Goal: Book appointment/travel/reservation

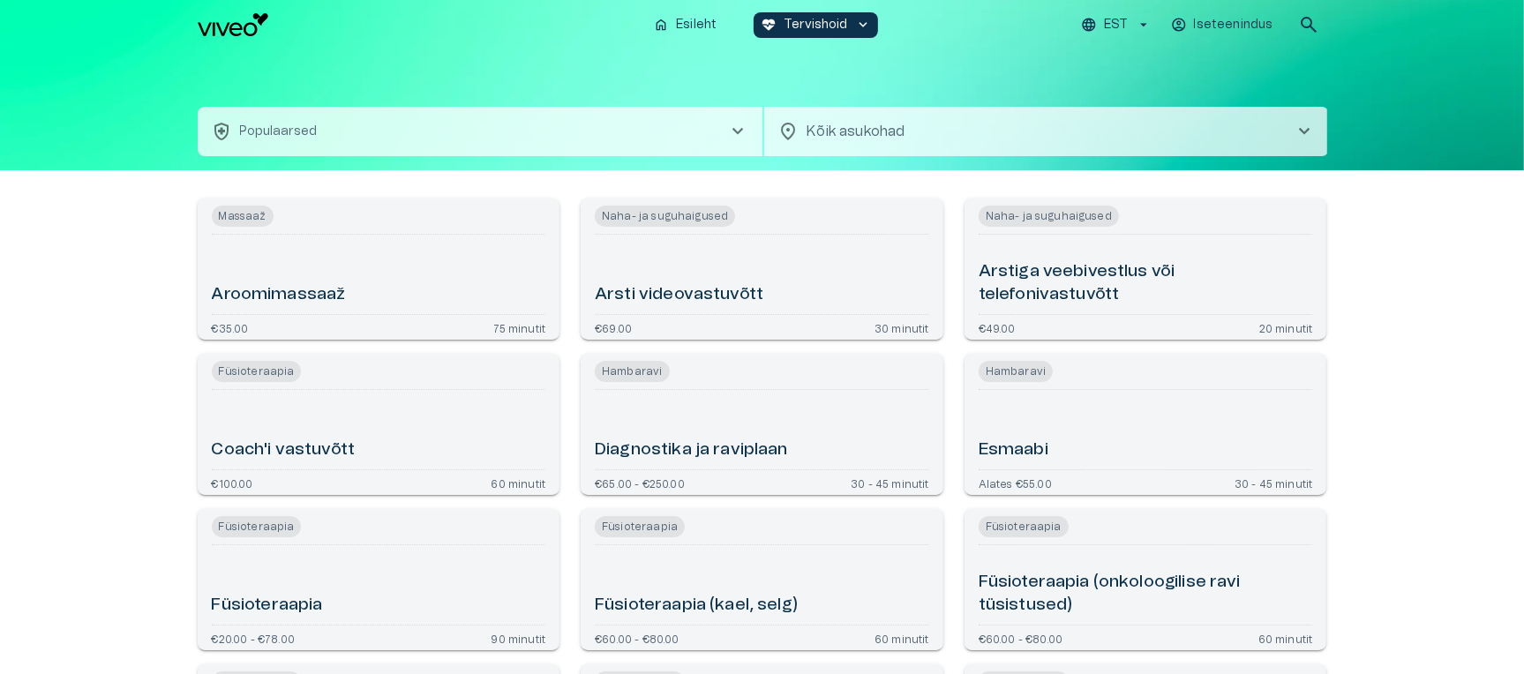
click at [1155, 277] on h6 "Arstiga veebivestlus või telefonivastuvõtt" at bounding box center [1146, 283] width 334 height 47
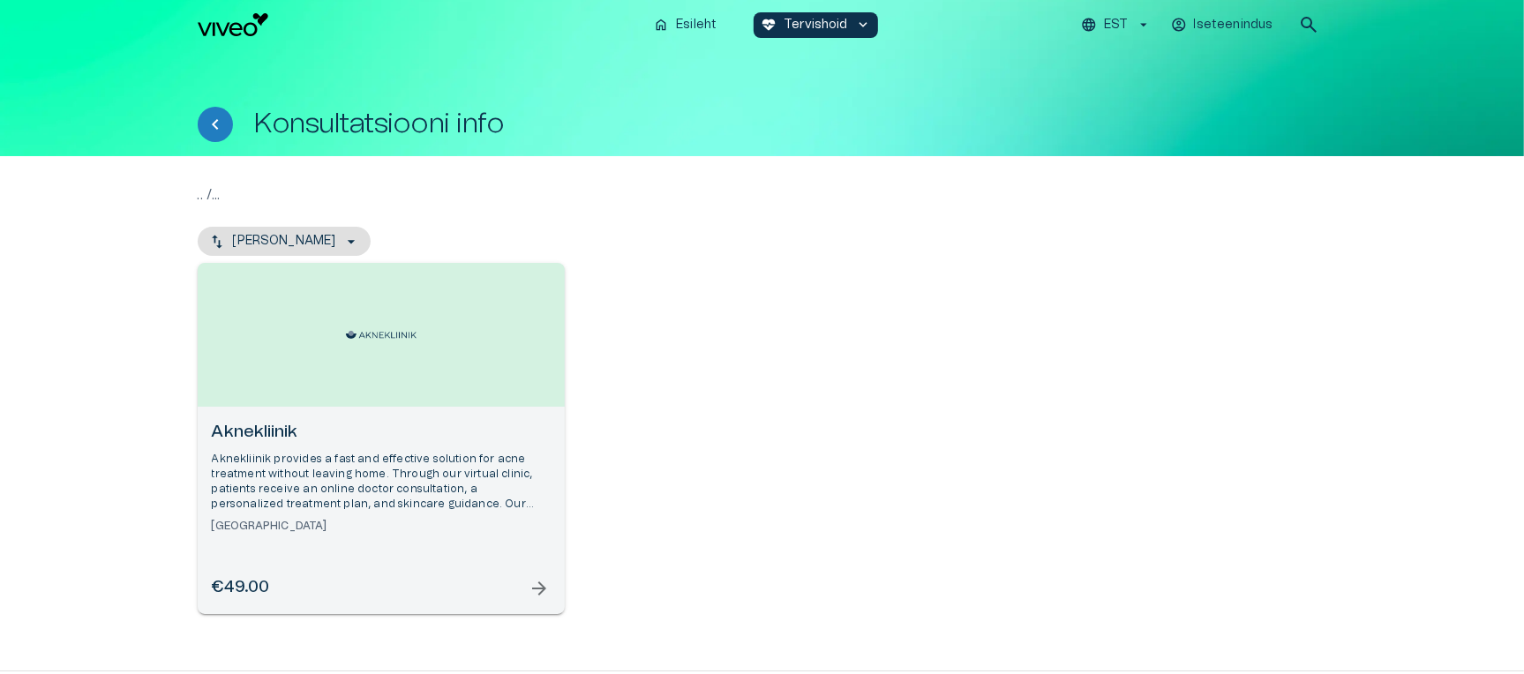
click at [432, 415] on div "Aknekliinik Aknekliinik provides a fast and effective solution for acne treatme…" at bounding box center [381, 510] width 367 height 207
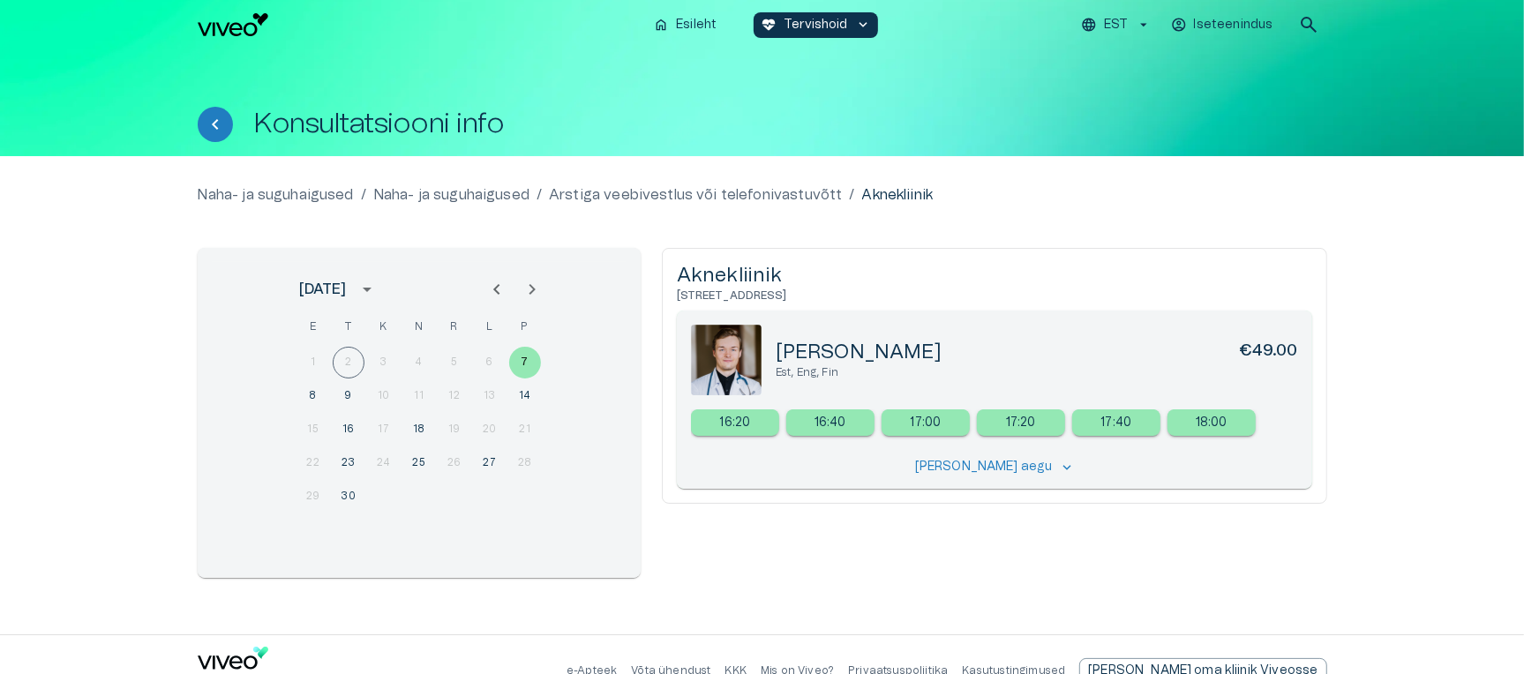
click at [1002, 206] on div "Naha- ja suguhaigused / Naha- ja suguhaigused / Arstiga veebivestlus või telefo…" at bounding box center [763, 395] width 1130 height 422
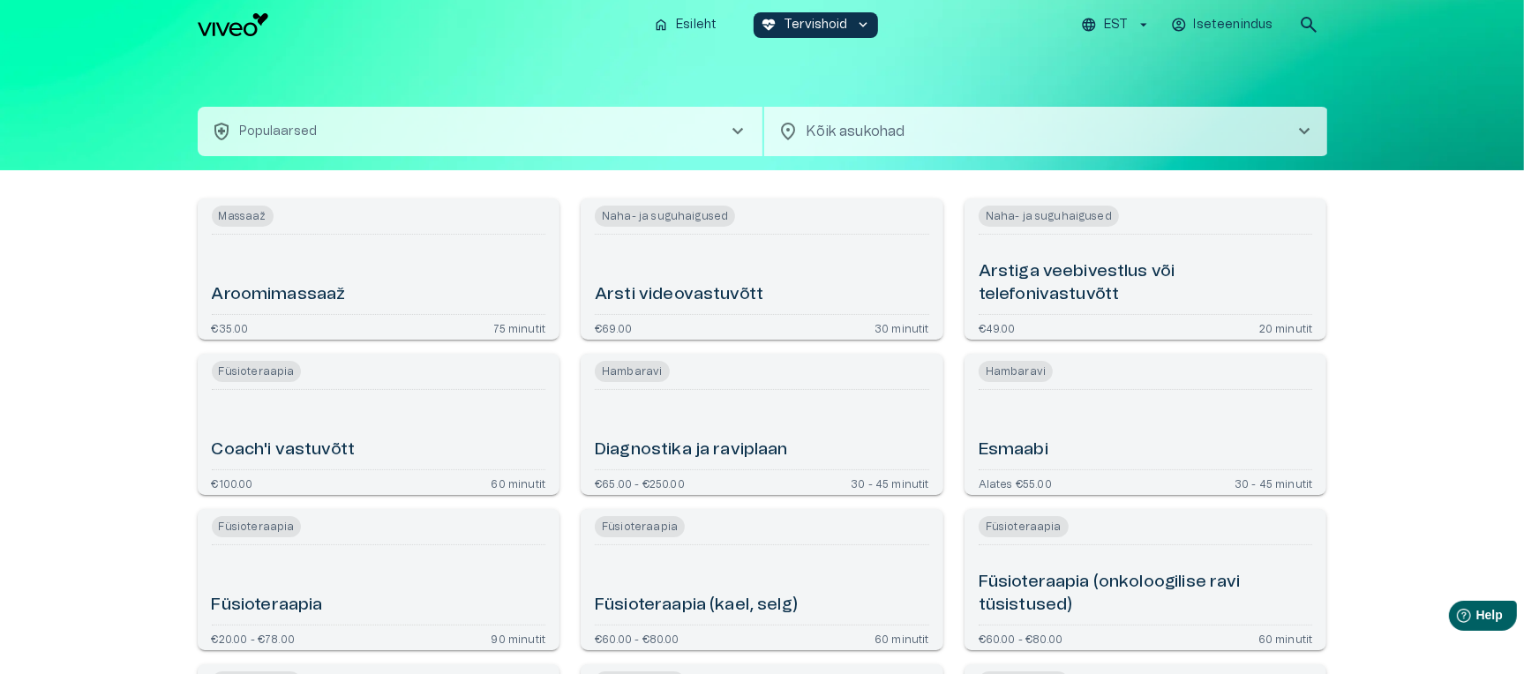
click at [1063, 446] on div "Esmaabi" at bounding box center [1146, 429] width 334 height 65
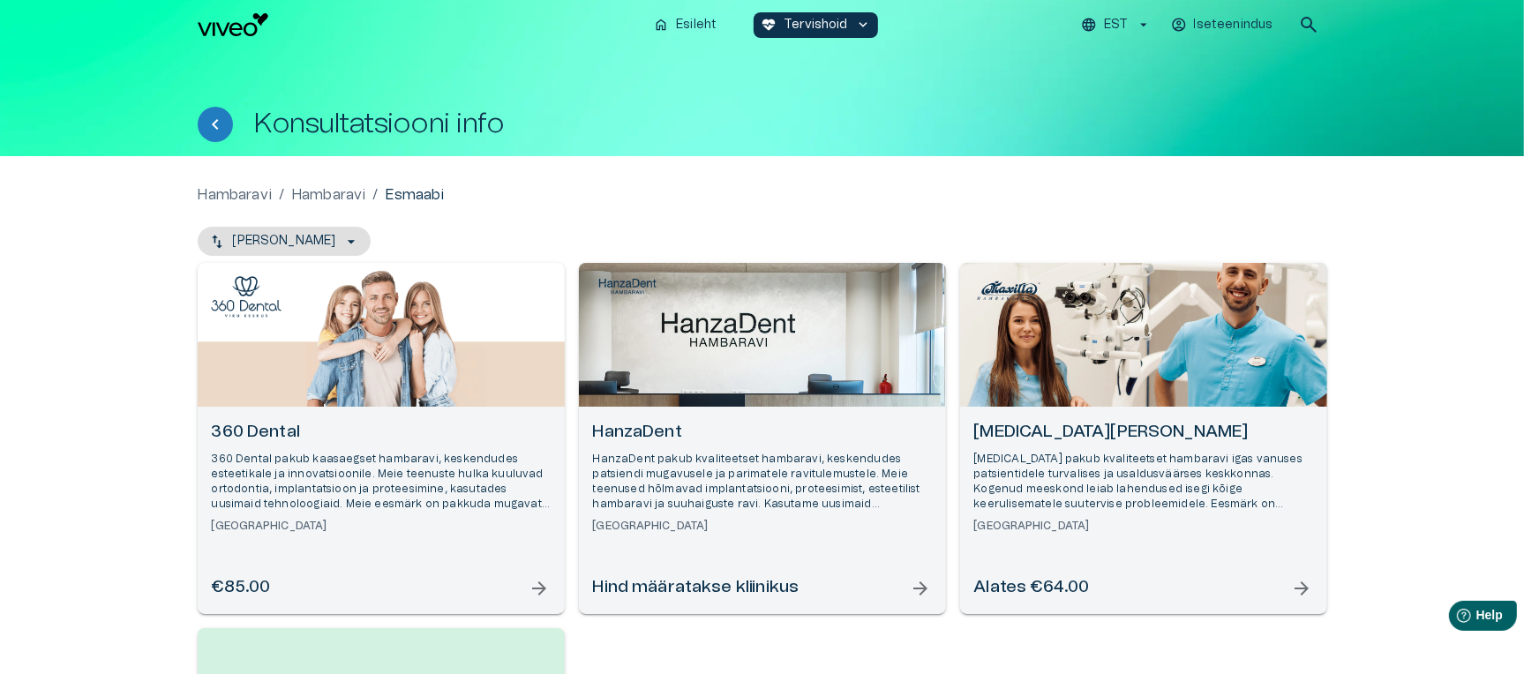
click at [873, 439] on h6 "HanzaDent" at bounding box center [762, 433] width 339 height 24
